Goal: Task Accomplishment & Management: Manage account settings

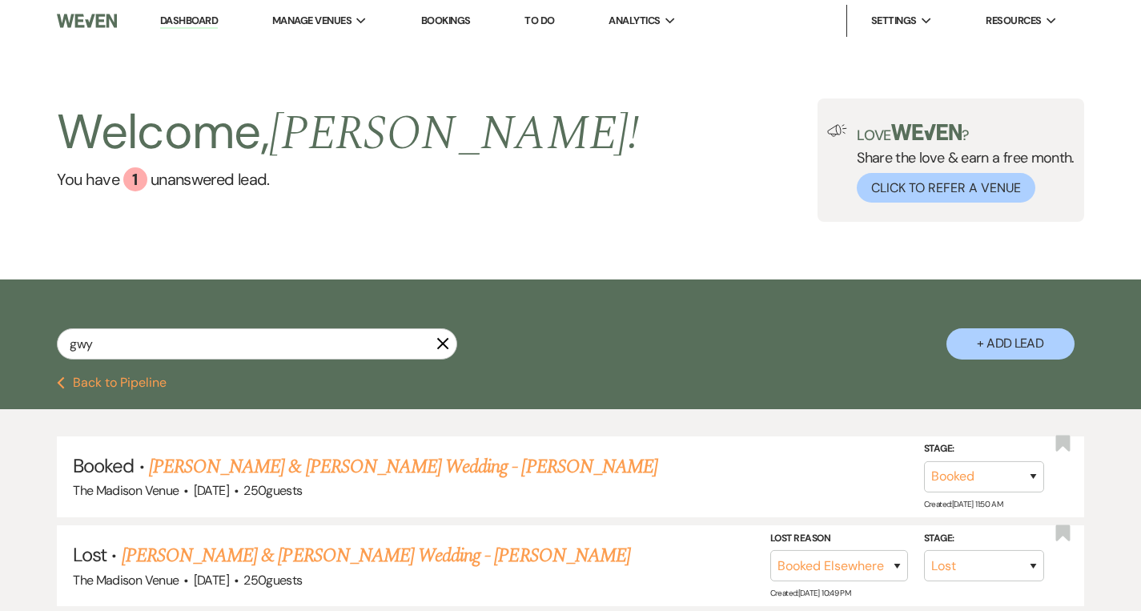
select select "8"
select select "6"
click at [438, 340] on use "button" at bounding box center [443, 344] width 12 height 12
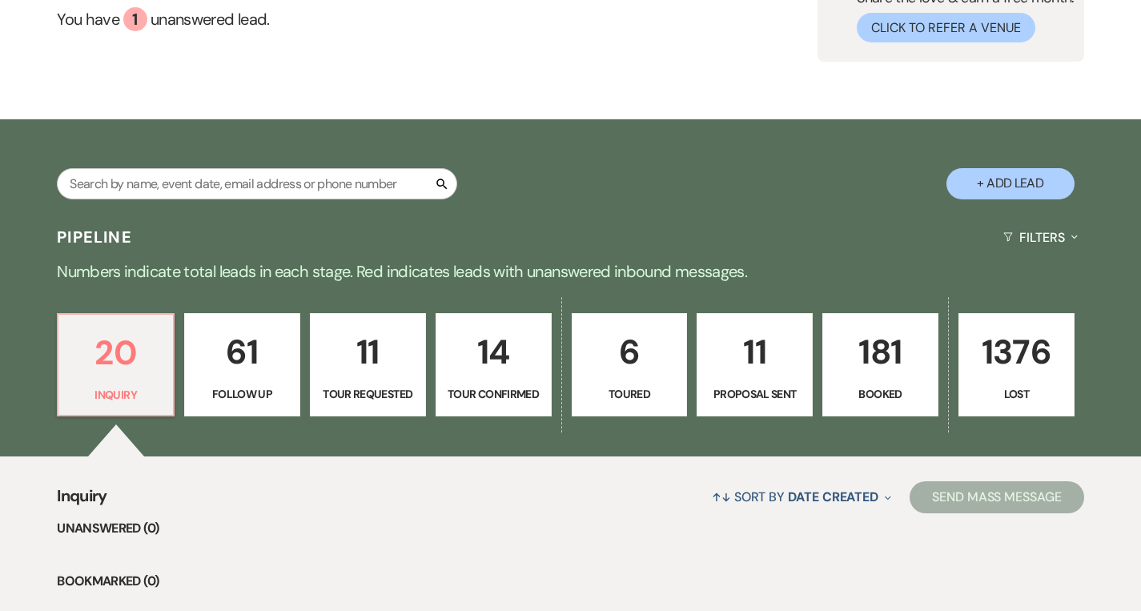
scroll to position [163, 0]
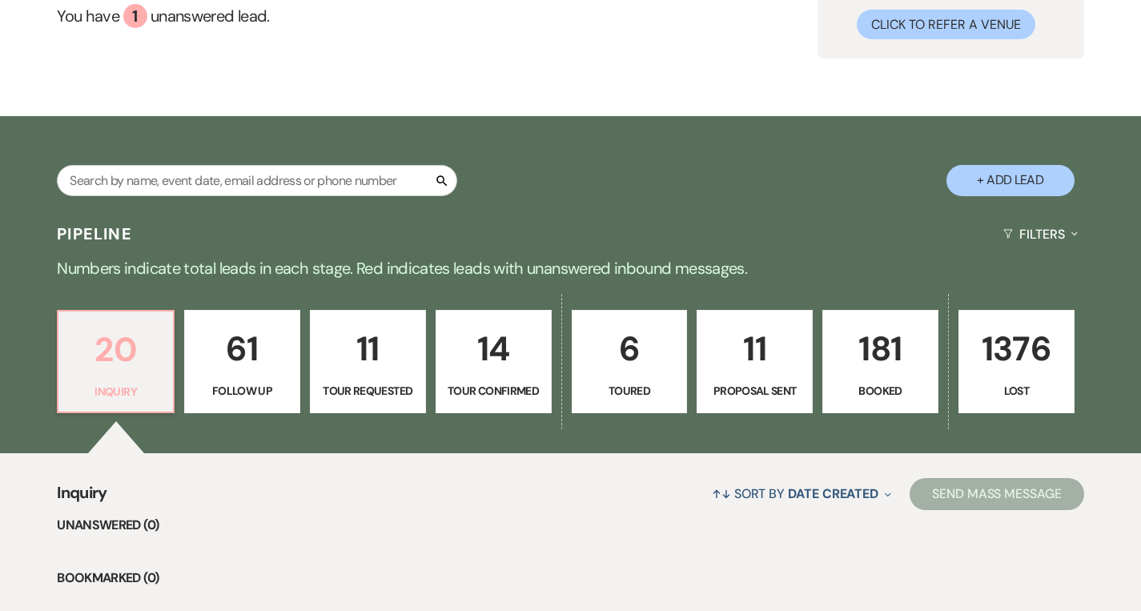
click at [117, 356] on p "20" at bounding box center [115, 350] width 95 height 54
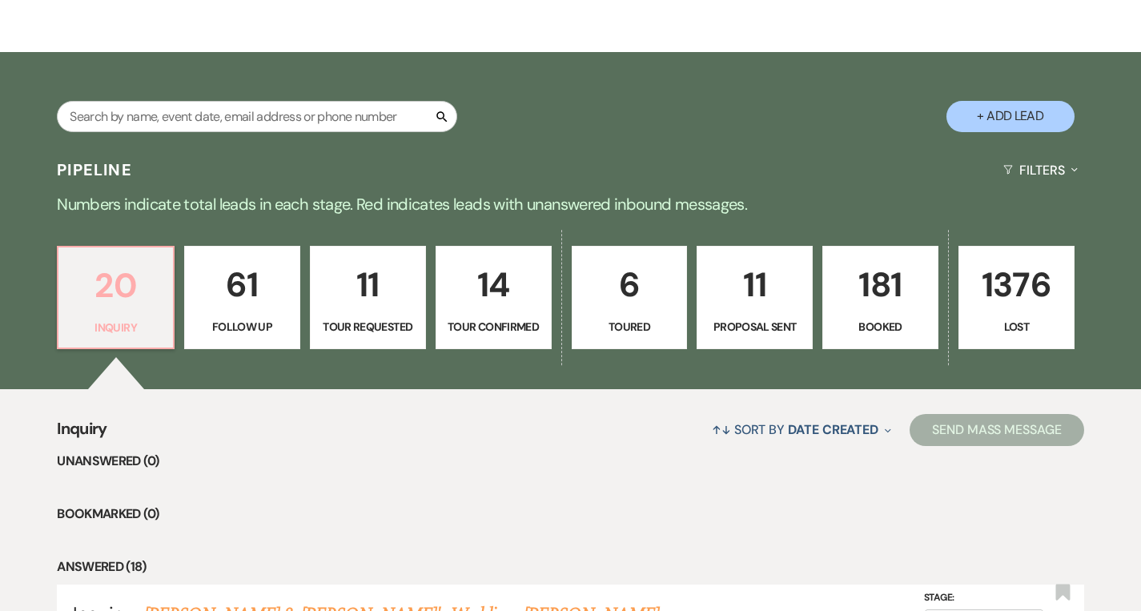
scroll to position [0, 0]
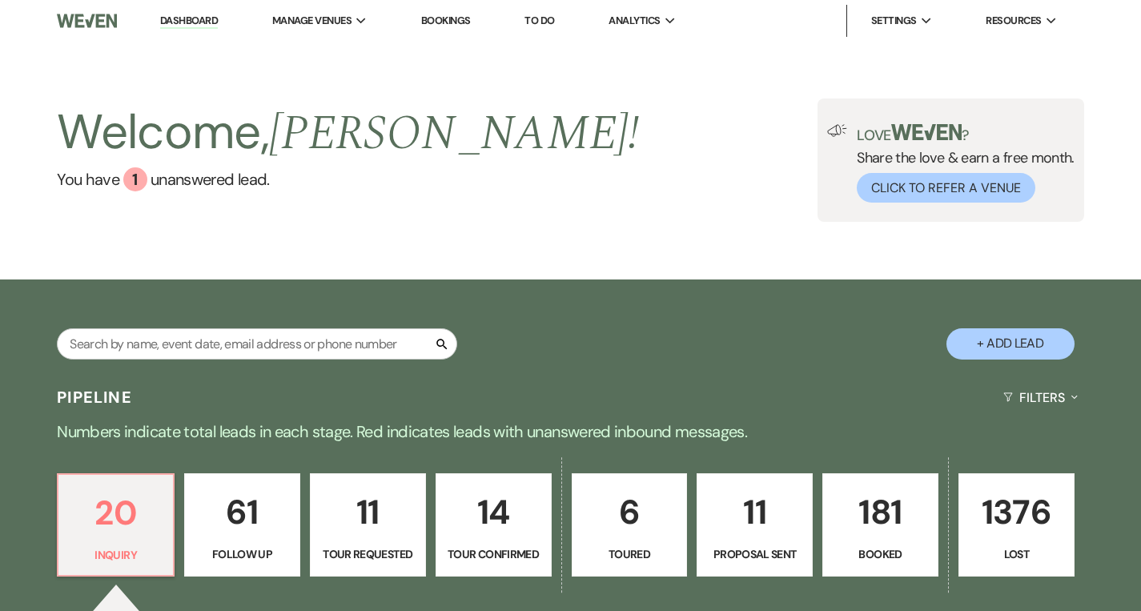
click at [200, 18] on link "Dashboard" at bounding box center [189, 21] width 58 height 15
click at [183, 26] on link "Dashboard" at bounding box center [189, 21] width 58 height 15
click at [183, 21] on link "Dashboard" at bounding box center [189, 21] width 58 height 15
click at [135, 182] on div "1" at bounding box center [135, 179] width 24 height 24
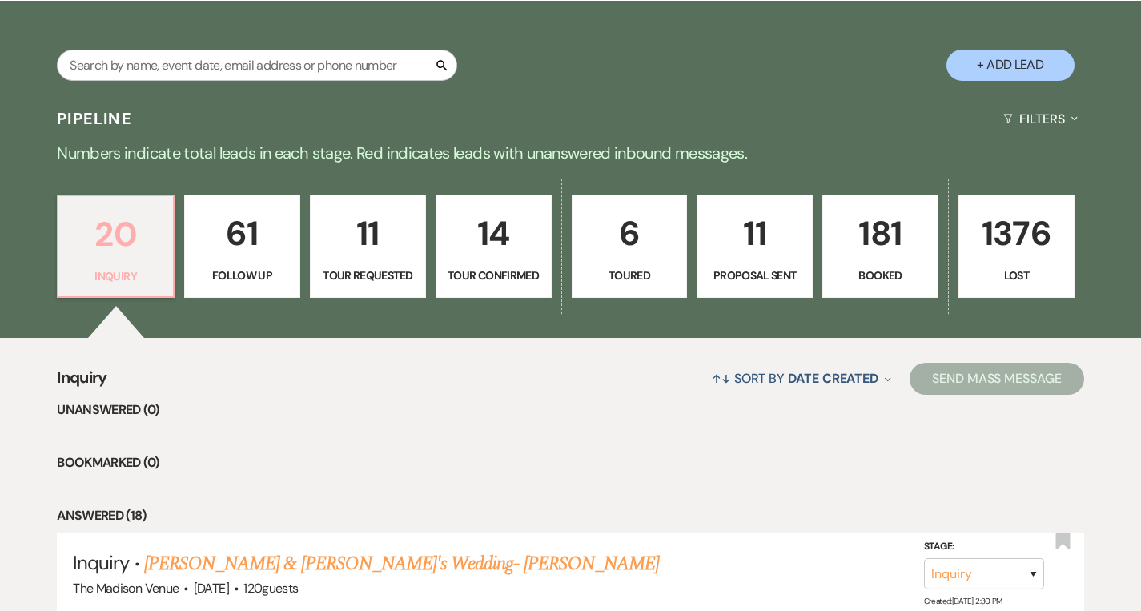
click at [140, 266] on link "20 Inquiry" at bounding box center [116, 247] width 118 height 104
